Goal: Transaction & Acquisition: Purchase product/service

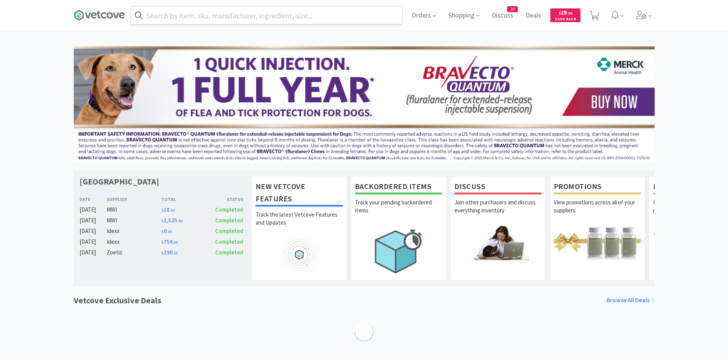
click at [164, 14] on input "text" at bounding box center [266, 16] width 271 height 18
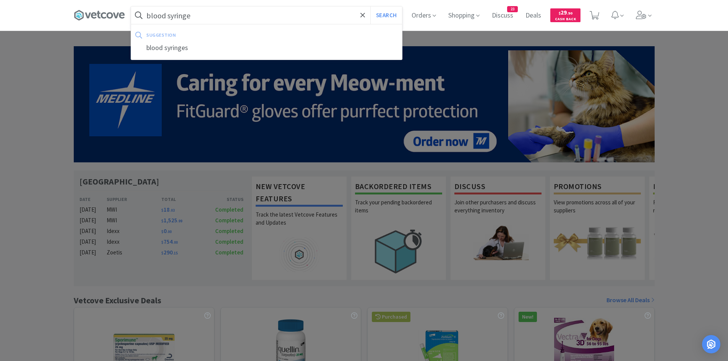
type input "blood syringe"
click at [371, 7] on button "Search" at bounding box center [387, 16] width 32 height 18
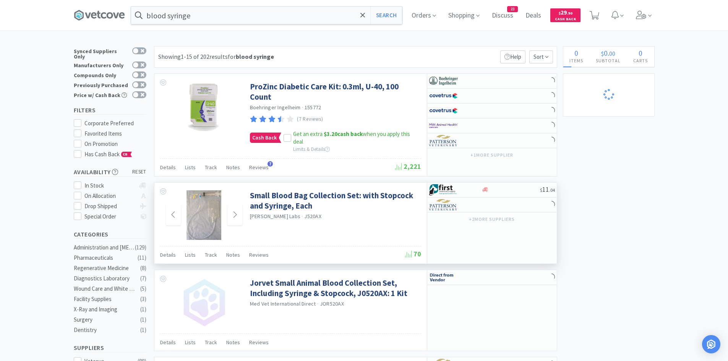
select select "10"
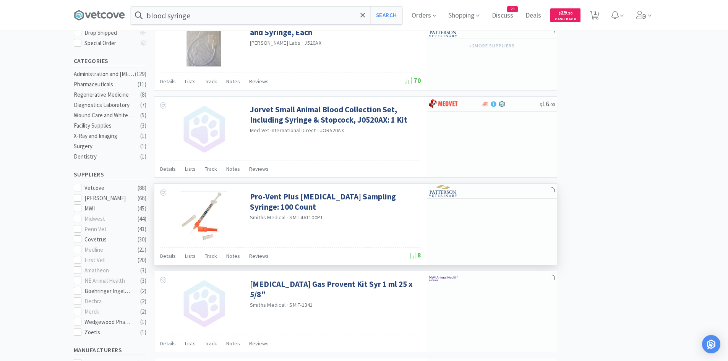
scroll to position [191, 0]
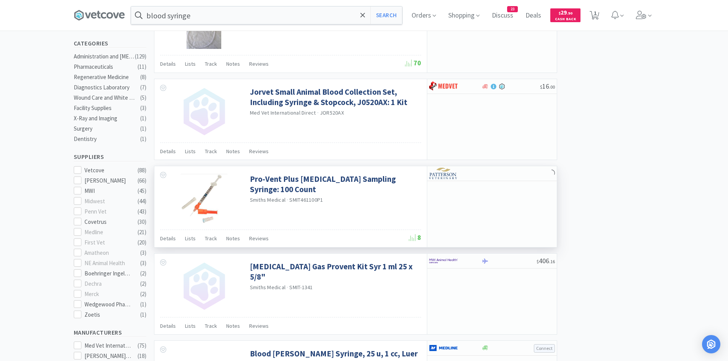
select select "1"
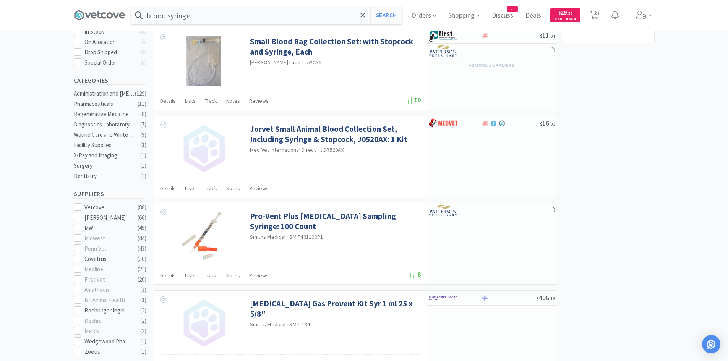
scroll to position [153, 0]
click at [77, 227] on icon at bounding box center [78, 229] width 6 height 6
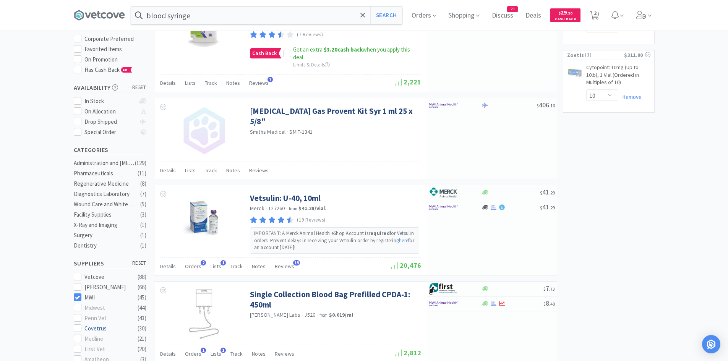
scroll to position [153, 0]
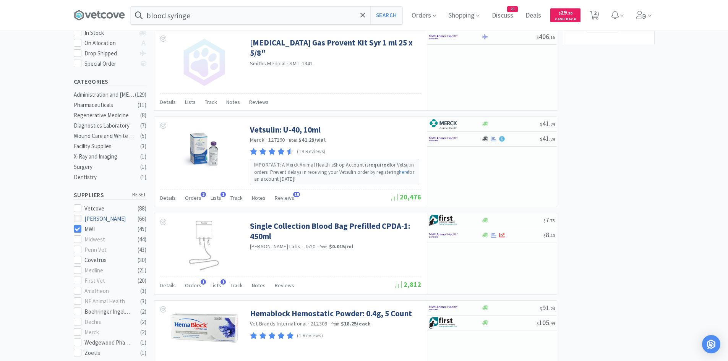
click at [79, 216] on icon at bounding box center [78, 219] width 6 height 6
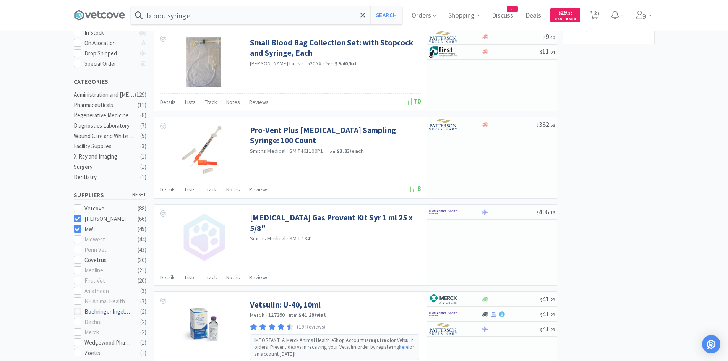
click at [80, 309] on icon at bounding box center [78, 312] width 6 height 6
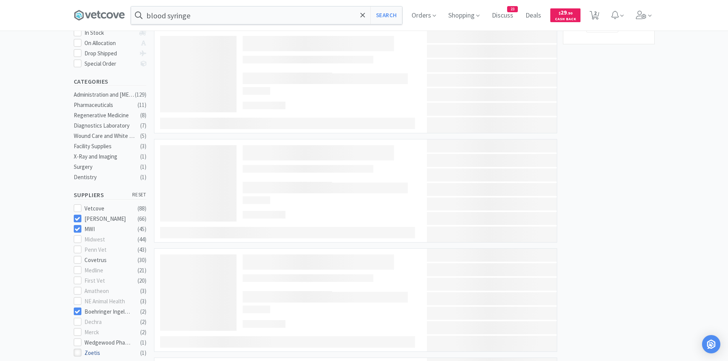
click at [79, 350] on icon at bounding box center [78, 353] width 6 height 6
click at [79, 340] on icon at bounding box center [78, 343] width 6 height 6
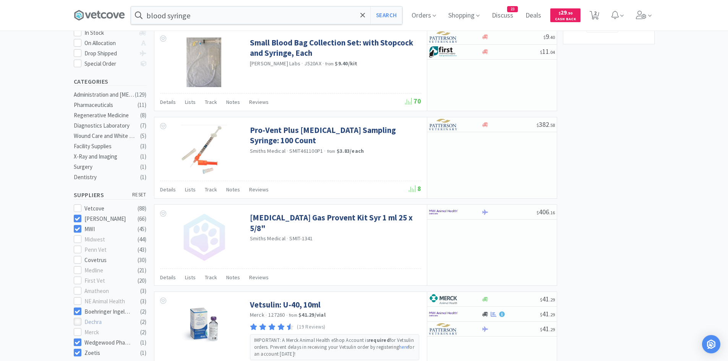
click at [79, 319] on icon at bounding box center [78, 322] width 6 height 6
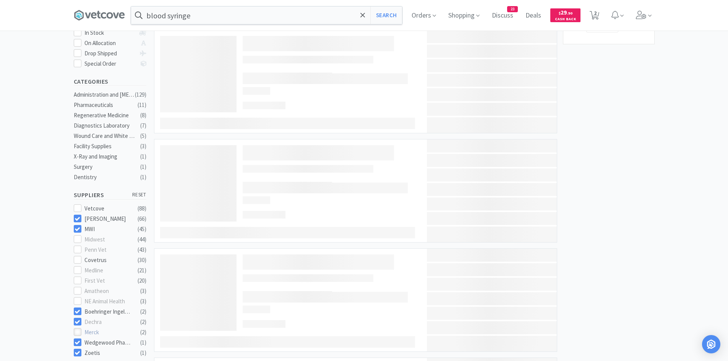
click at [79, 330] on icon at bounding box center [78, 333] width 6 height 6
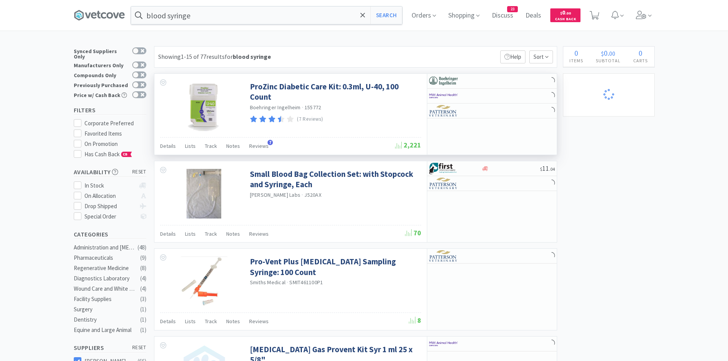
select select "1"
select select "10"
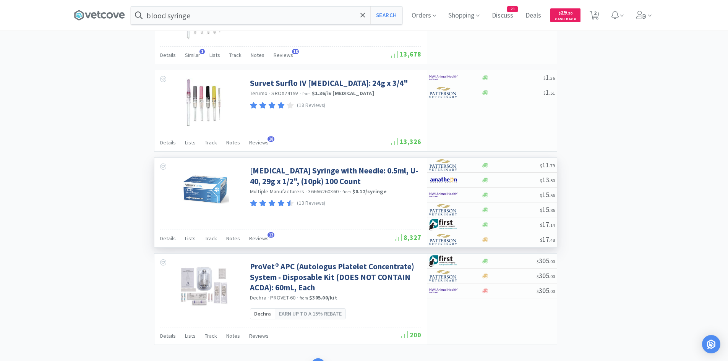
scroll to position [1137, 0]
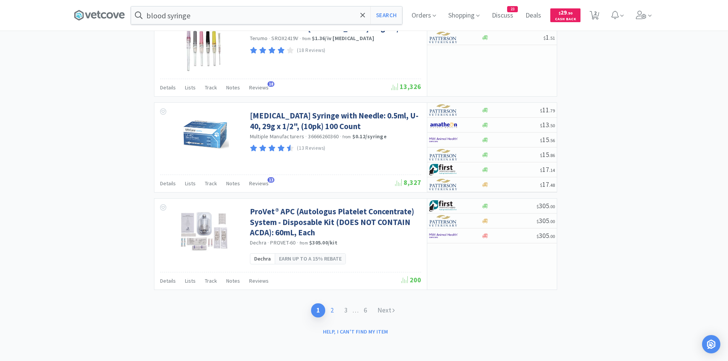
click at [329, 310] on link "2" at bounding box center [332, 311] width 14 height 14
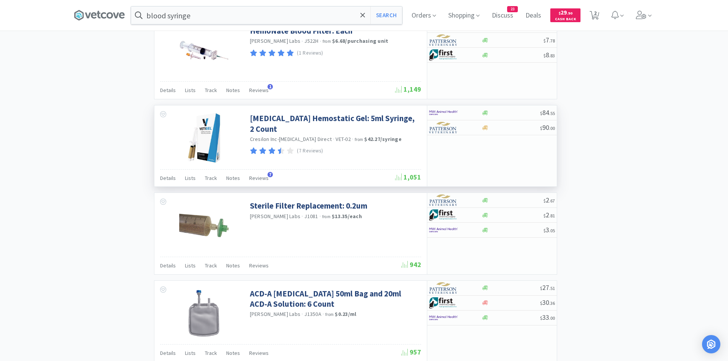
scroll to position [1110, 0]
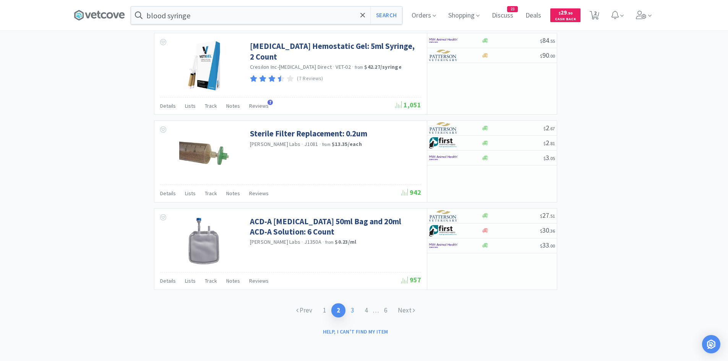
click at [352, 312] on link "3" at bounding box center [353, 311] width 14 height 14
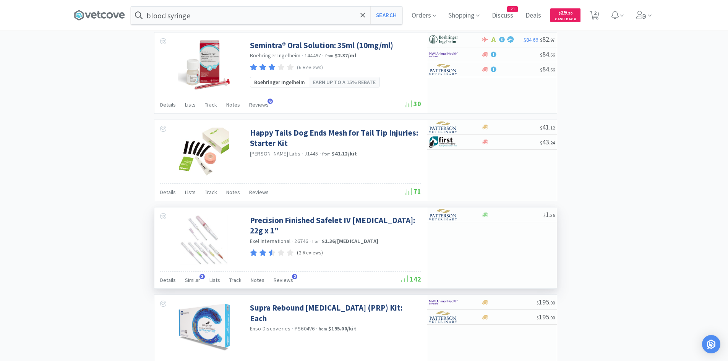
scroll to position [1109, 0]
